Goal: Find specific page/section: Find specific page/section

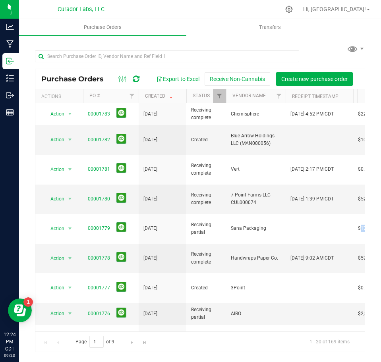
scroll to position [0, 76]
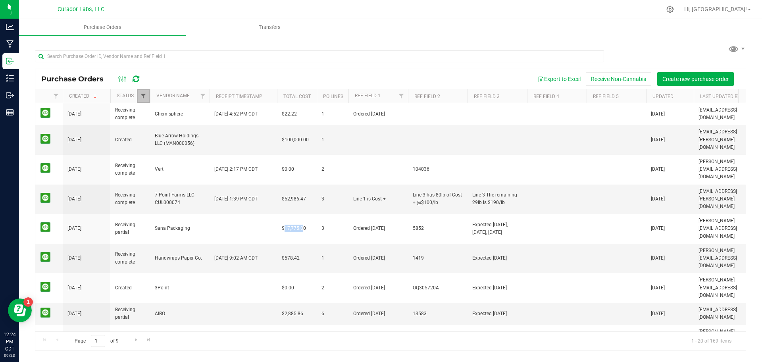
click at [143, 98] on span "Filter" at bounding box center [143, 96] width 6 height 6
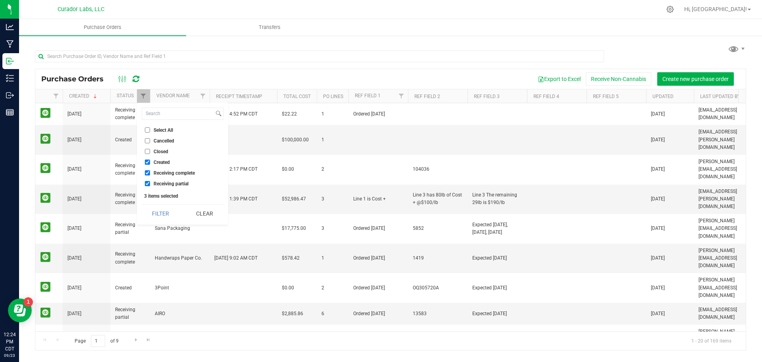
click at [170, 132] on span "Select All" at bounding box center [163, 130] width 19 height 5
click at [150, 132] on input "Select All" at bounding box center [147, 129] width 5 height 5
checkbox input "true"
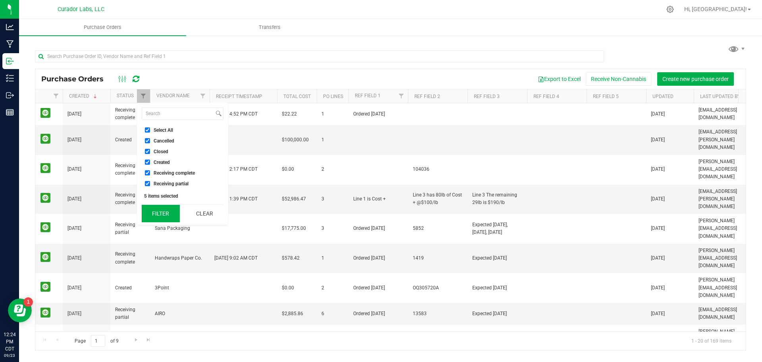
click at [170, 216] on button "Filter" at bounding box center [161, 213] width 38 height 17
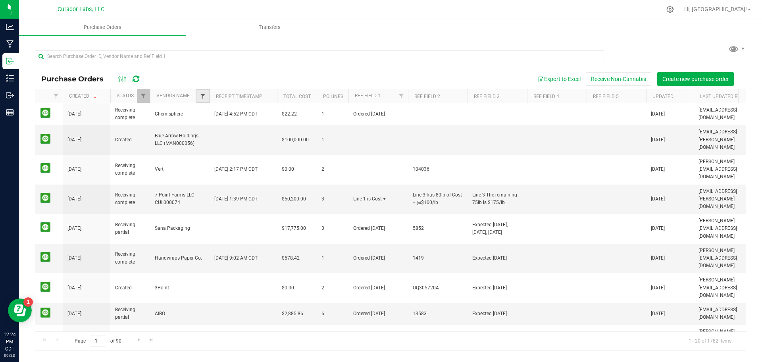
click at [203, 95] on span "Filter" at bounding box center [203, 96] width 6 height 6
type input "s"
type input "holis"
click at [233, 131] on span "Holistic [US_STATE] LLC (MAN000095)" at bounding box center [254, 132] width 83 height 5
click at [210, 131] on input "Holistic [US_STATE] LLC (MAN000095)" at bounding box center [206, 132] width 5 height 5
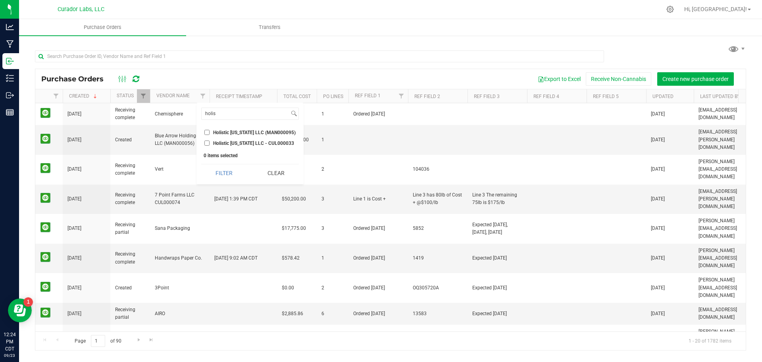
checkbox input "true"
click at [229, 143] on span "Holistic [US_STATE] LLC - CUL000033" at bounding box center [253, 143] width 81 height 5
click at [210, 143] on input "Holistic [US_STATE] LLC - CUL000033" at bounding box center [206, 143] width 5 height 5
checkbox input "true"
click at [228, 177] on button "Filter" at bounding box center [224, 172] width 46 height 17
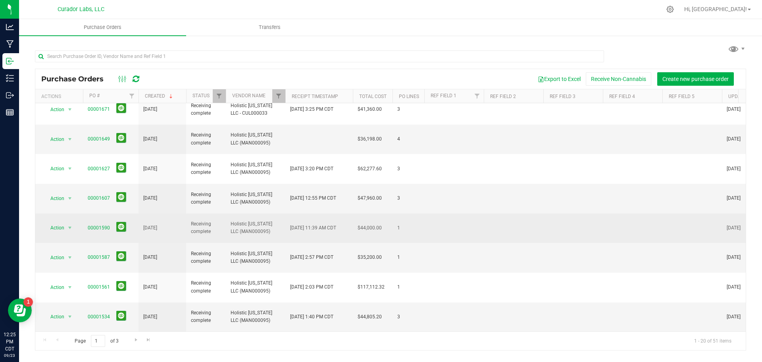
scroll to position [75, 0]
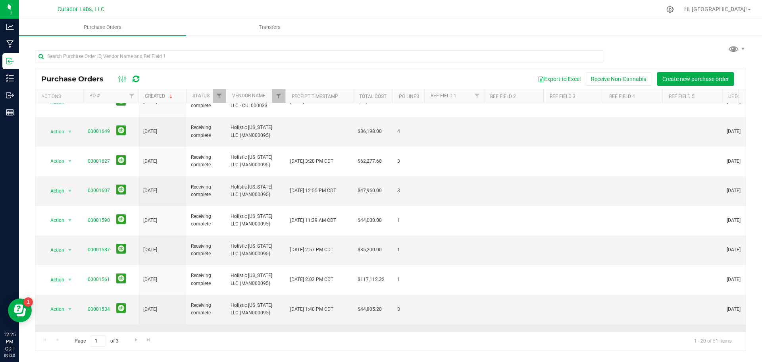
click at [101, 336] on link "00001519" at bounding box center [99, 339] width 22 height 6
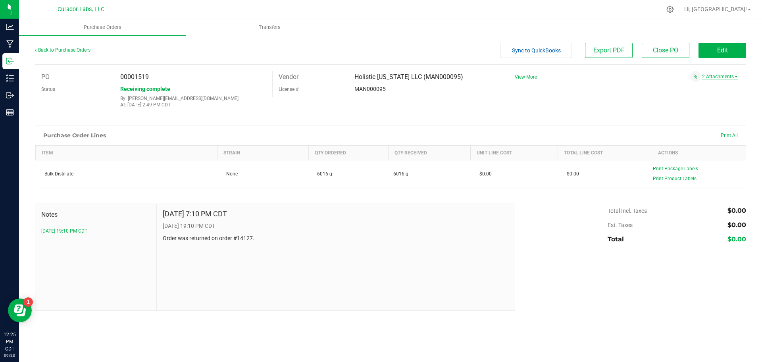
click at [380, 75] on link "2 Attachments" at bounding box center [720, 77] width 36 height 6
click at [380, 95] on span "Invoice PO 1519.pdf" at bounding box center [706, 93] width 39 height 5
